Goal: Information Seeking & Learning: Learn about a topic

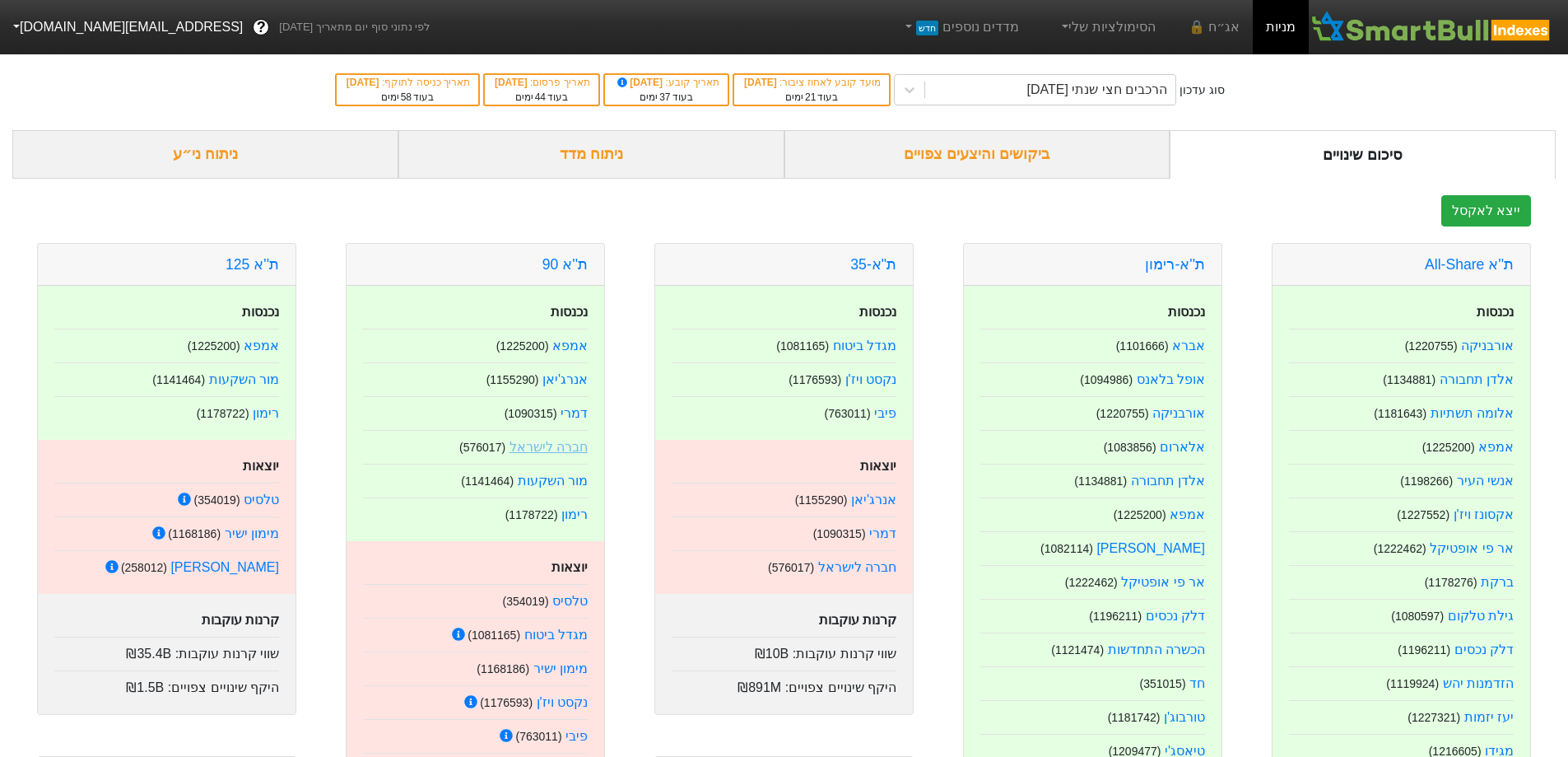
click at [564, 447] on link "חברה לישראל" at bounding box center [548, 446] width 78 height 14
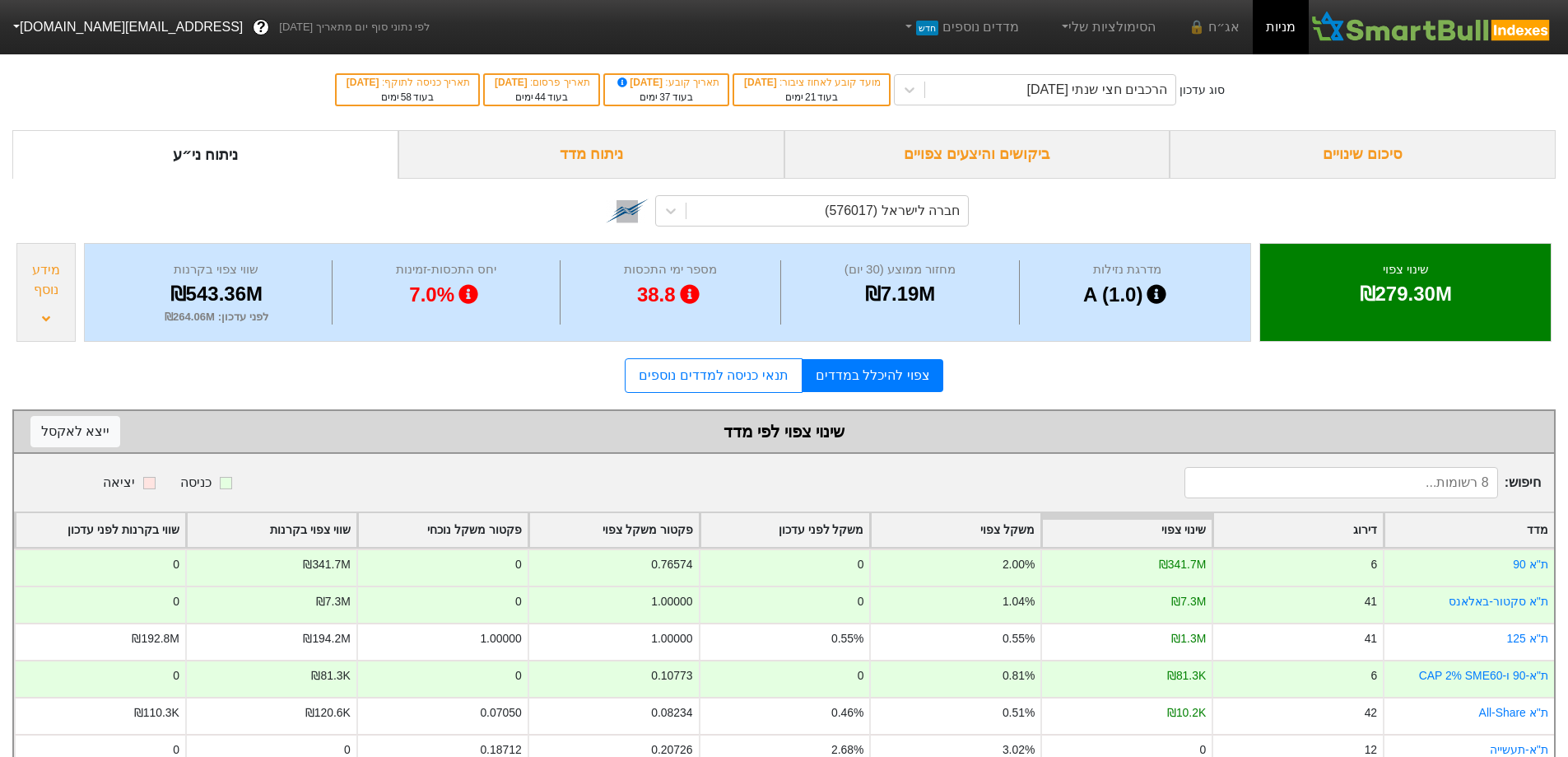
click at [946, 150] on div "ביקושים והיצעים צפויים" at bounding box center [976, 154] width 386 height 49
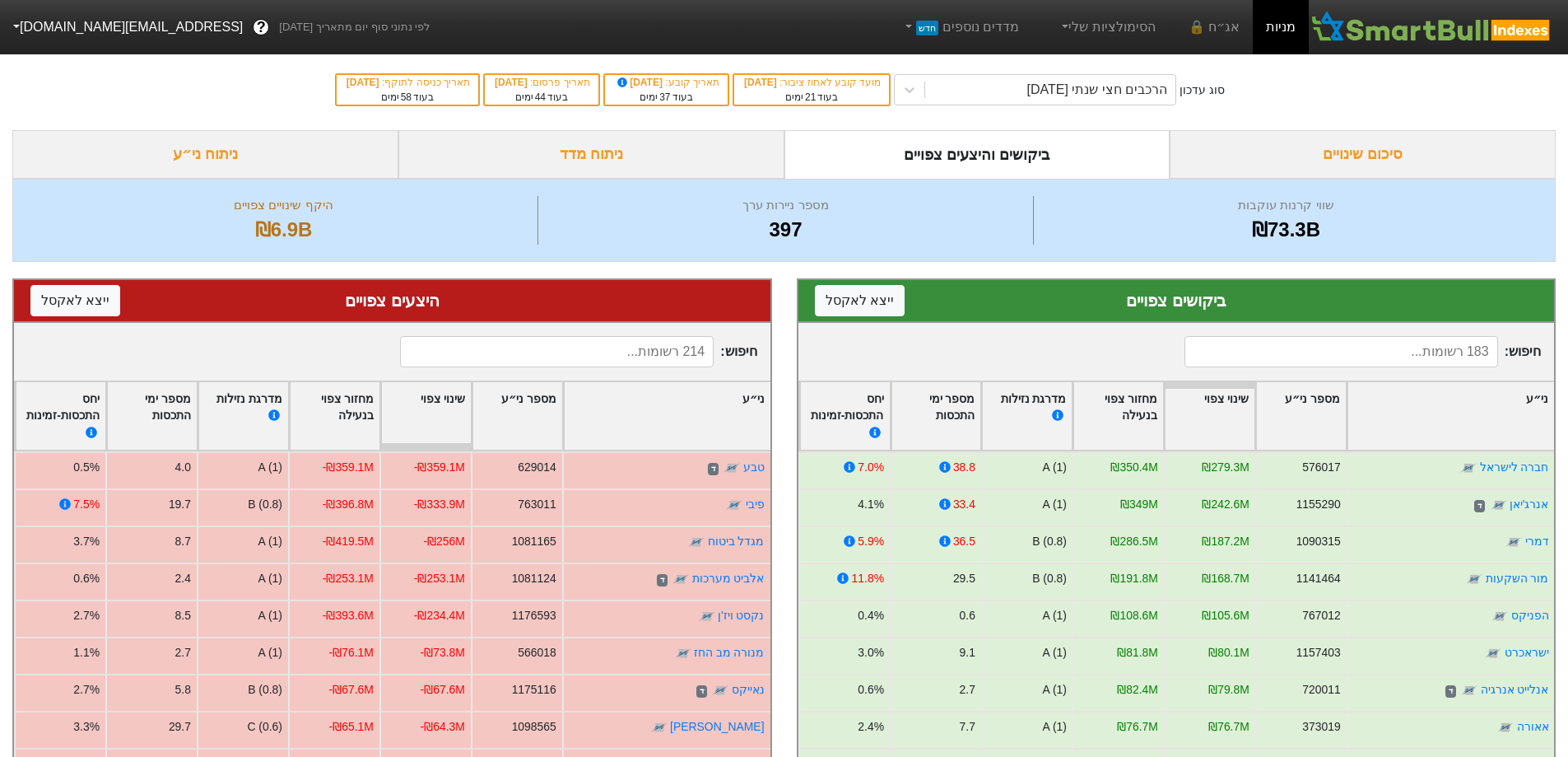
click at [1333, 150] on div "סיכום שינויים" at bounding box center [1362, 154] width 386 height 49
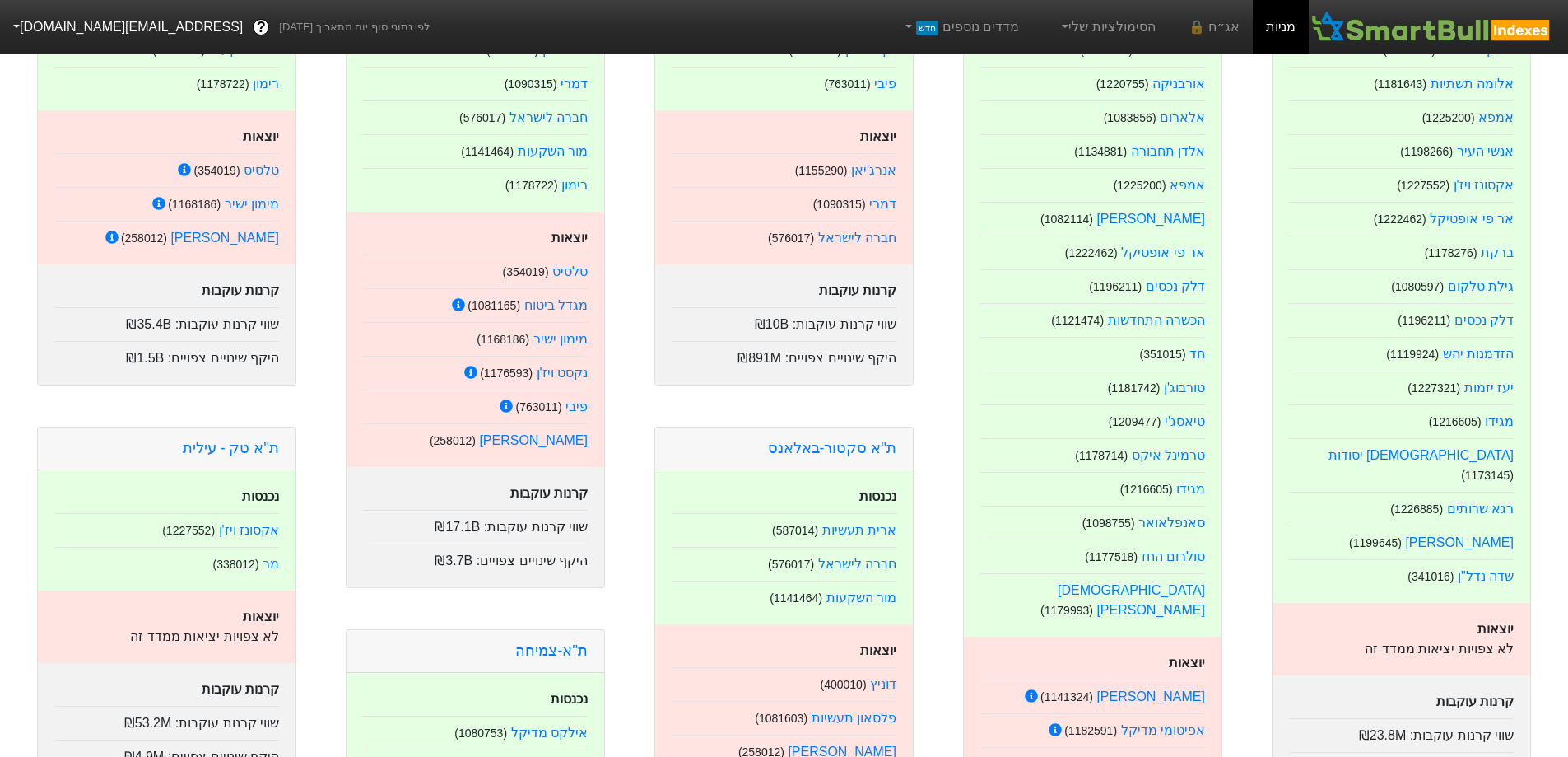
scroll to position [411, 0]
